Goal: Check status: Check status

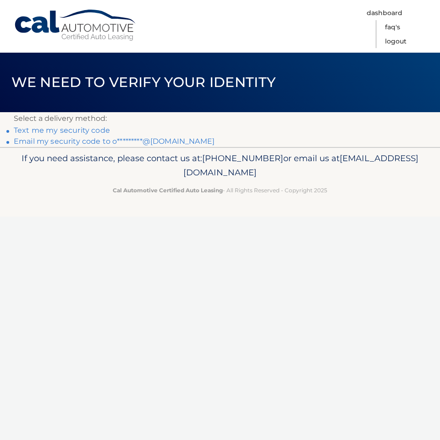
click at [58, 139] on link "Email my security code to o*********@yahoo.com" at bounding box center [114, 141] width 201 height 9
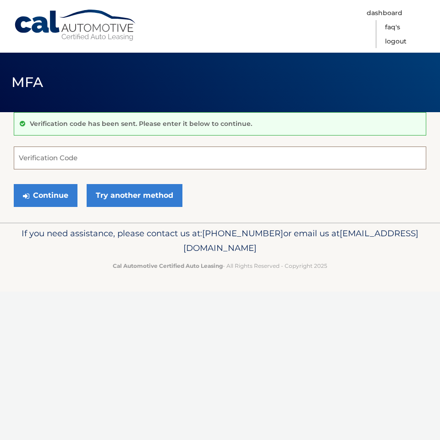
drag, startPoint x: 128, startPoint y: 162, endPoint x: 128, endPoint y: 157, distance: 5.0
click at [128, 162] on input "Verification Code" at bounding box center [220, 158] width 412 height 23
type input "613654"
click at [14, 184] on button "Continue" at bounding box center [46, 195] width 64 height 23
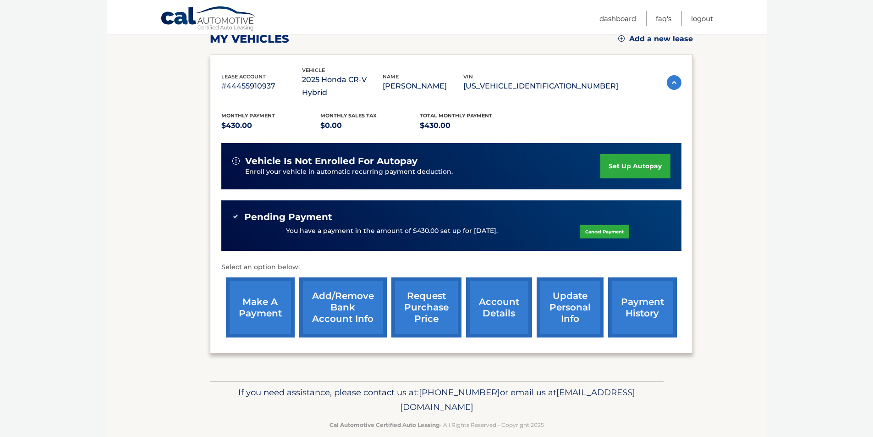
scroll to position [136, 0]
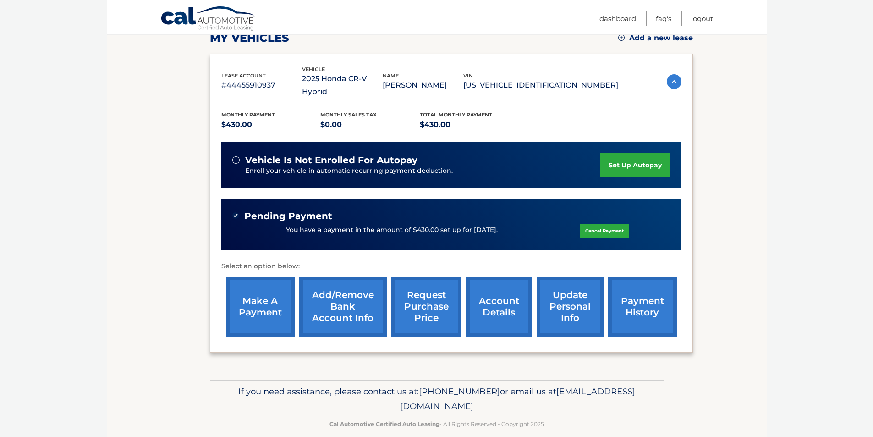
click at [439, 288] on link "payment history" at bounding box center [642, 306] width 69 height 60
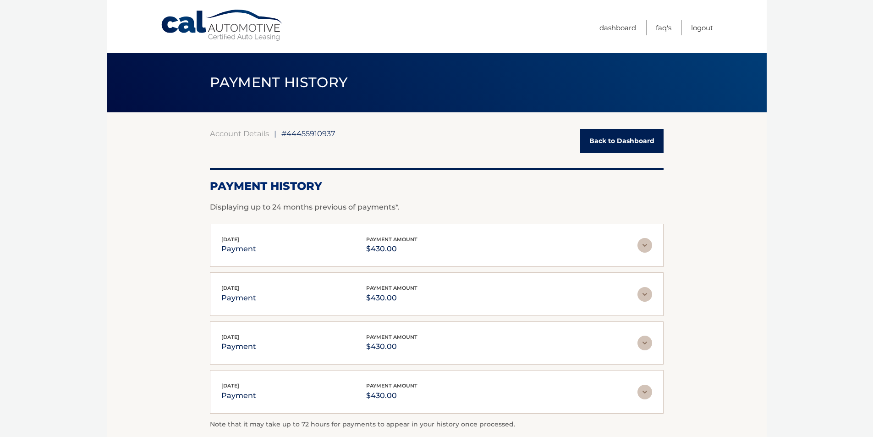
click at [636, 143] on link "Back to Dashboard" at bounding box center [621, 141] width 83 height 24
